Goal: Navigation & Orientation: Go to known website

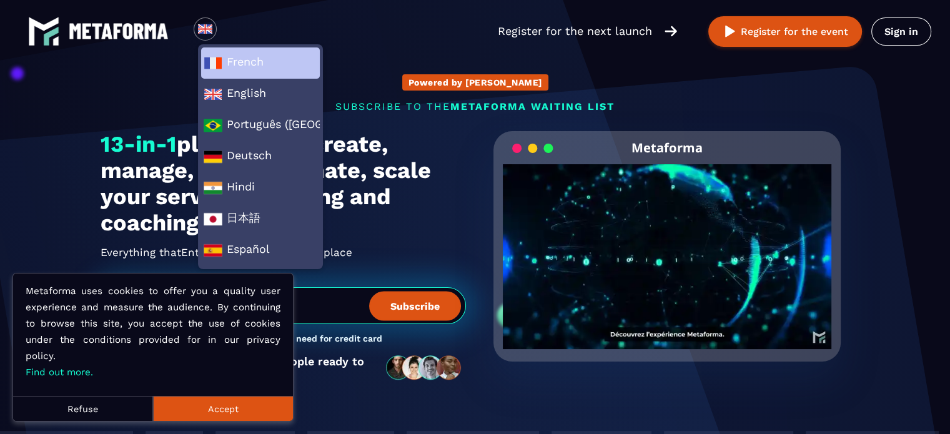
click at [244, 57] on span "French" at bounding box center [261, 63] width 114 height 19
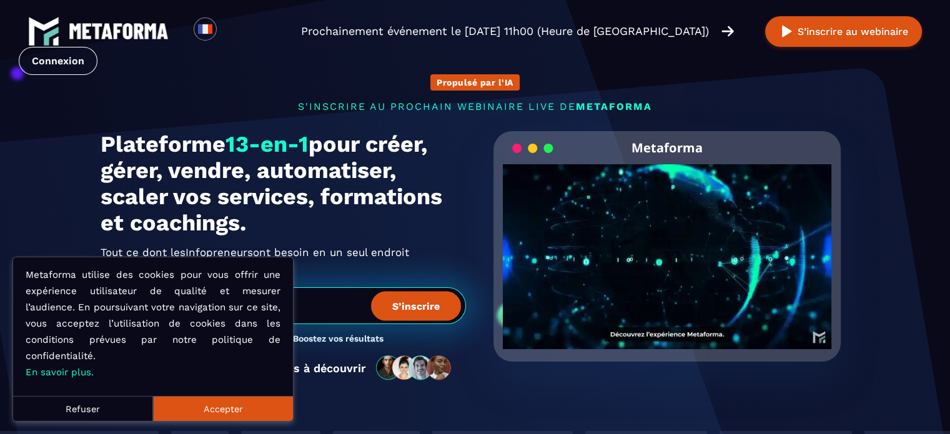
click at [237, 409] on button "Accepter" at bounding box center [223, 408] width 140 height 25
